Goal: Transaction & Acquisition: Purchase product/service

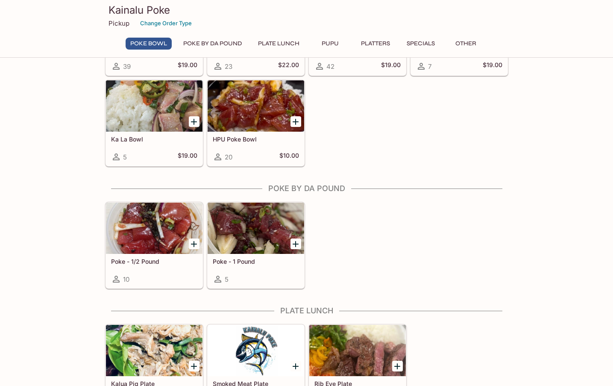
scroll to position [102, 0]
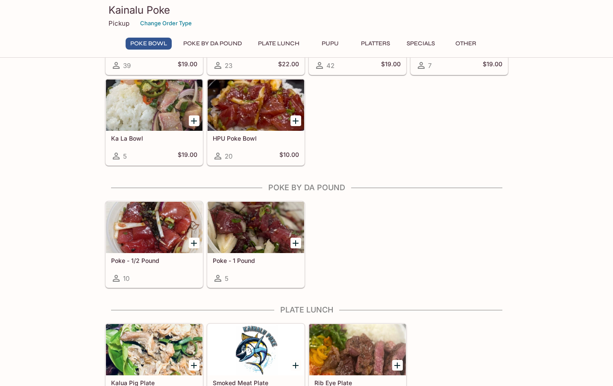
click at [246, 146] on div "HPU Poke Bowl 20 $10.00" at bounding box center [256, 148] width 97 height 34
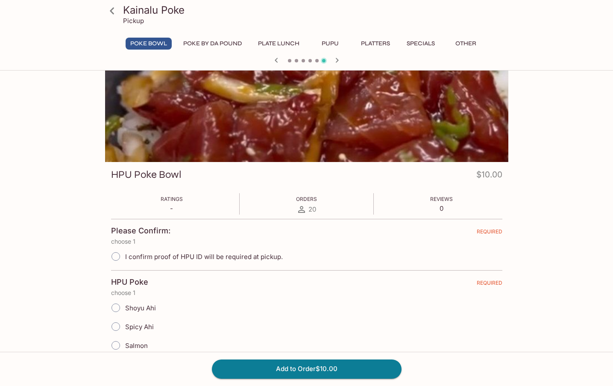
scroll to position [24, 0]
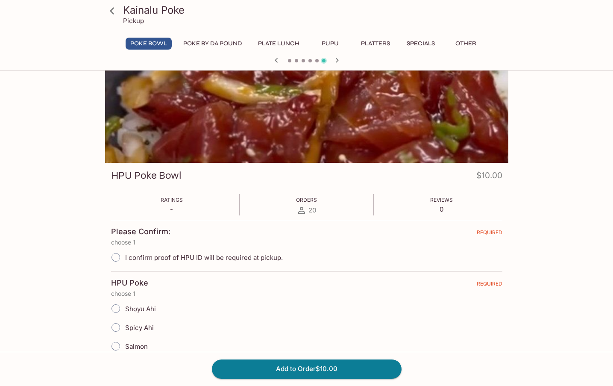
click at [217, 259] on span "I confirm proof of HPU ID will be required at pickup." at bounding box center [204, 257] width 158 height 8
click at [125, 259] on input "I confirm proof of HPU ID will be required at pickup." at bounding box center [116, 257] width 18 height 18
radio input "true"
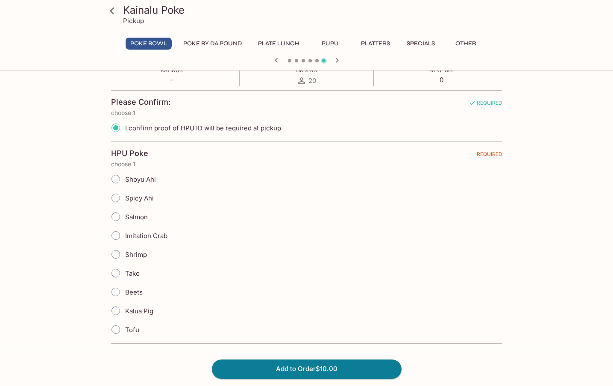
scroll to position [156, 0]
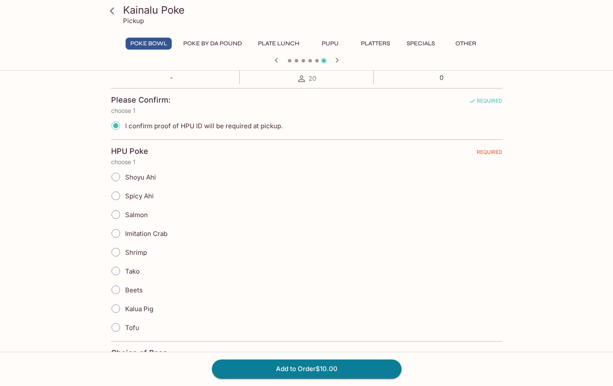
click at [165, 234] on span "Imitation Crab" at bounding box center [146, 233] width 42 height 8
click at [125, 234] on input "Imitation Crab" at bounding box center [116, 233] width 18 height 18
radio input "true"
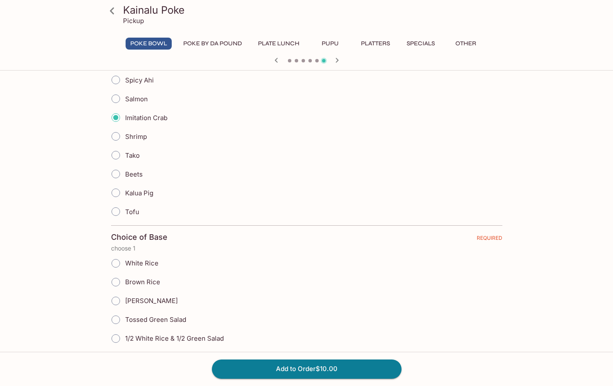
scroll to position [272, 0]
click at [215, 253] on div "White Rice" at bounding box center [306, 262] width 391 height 19
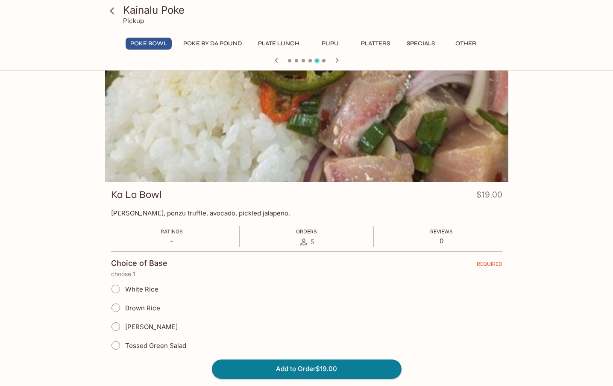
scroll to position [5, 0]
click at [334, 62] on icon "button" at bounding box center [337, 60] width 10 height 10
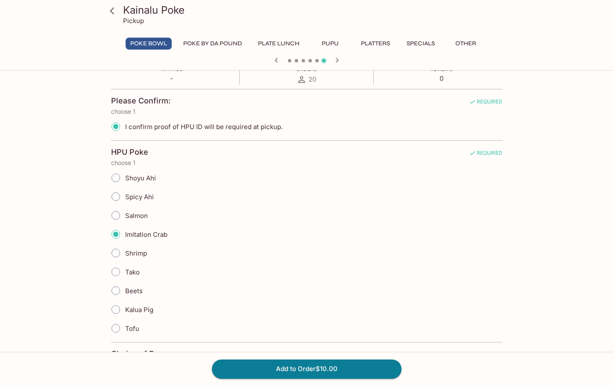
scroll to position [155, 0]
click at [144, 307] on span "Kalua Pig" at bounding box center [139, 309] width 28 height 8
click at [125, 307] on input "Kalua Pig" at bounding box center [116, 309] width 18 height 18
radio input "true"
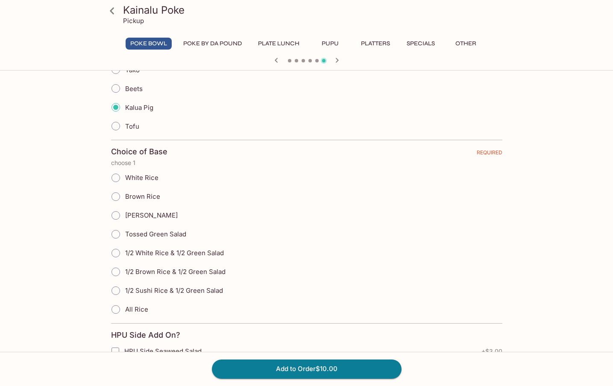
scroll to position [358, 0]
click at [130, 175] on span "White Rice" at bounding box center [141, 176] width 33 height 8
click at [125, 175] on input "White Rice" at bounding box center [116, 176] width 18 height 18
radio input "true"
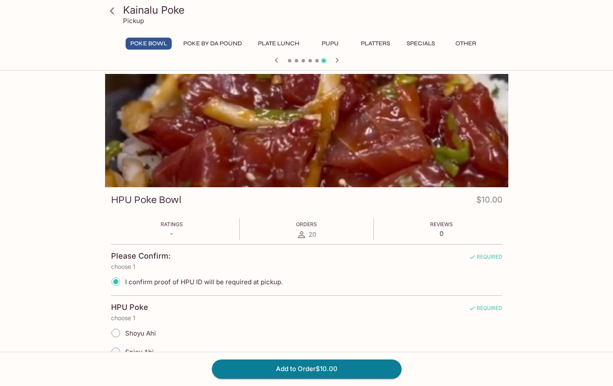
scroll to position [0, 0]
click at [287, 44] on button "Plate Lunch" at bounding box center [278, 44] width 51 height 12
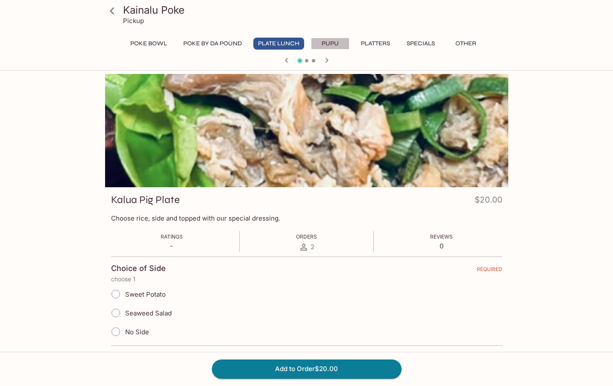
click at [327, 38] on button "Pupu" at bounding box center [330, 44] width 38 height 12
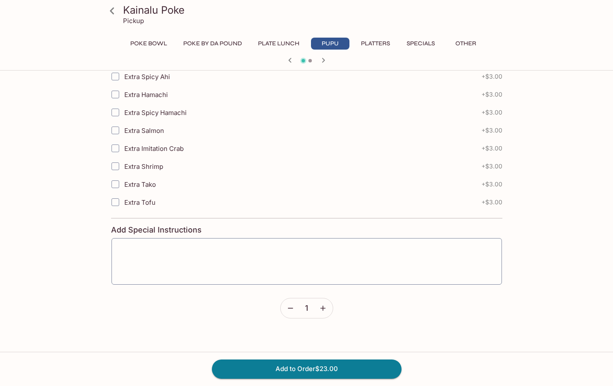
click at [386, 56] on div at bounding box center [307, 61] width 410 height 13
click at [378, 42] on button "Platters" at bounding box center [375, 44] width 38 height 12
